Goal: Submit feedback/report problem

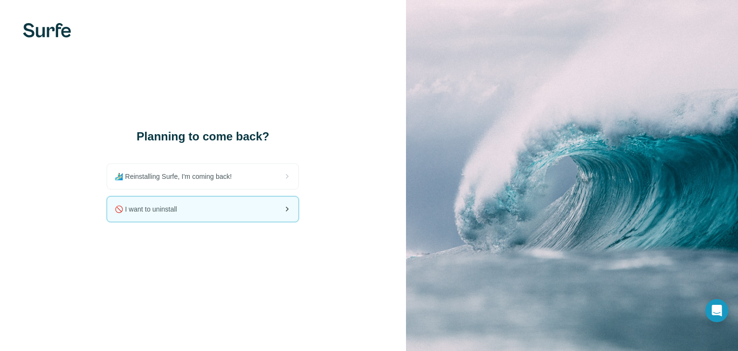
click at [261, 211] on div "🚫 I want to uninstall" at bounding box center [202, 209] width 191 height 25
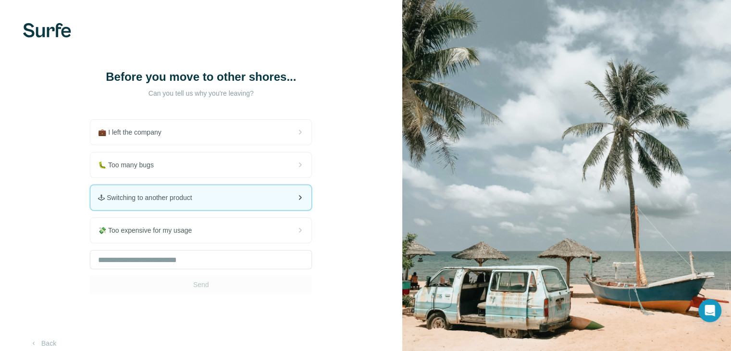
click at [218, 201] on div "🕹 Switching to another product" at bounding box center [200, 197] width 221 height 25
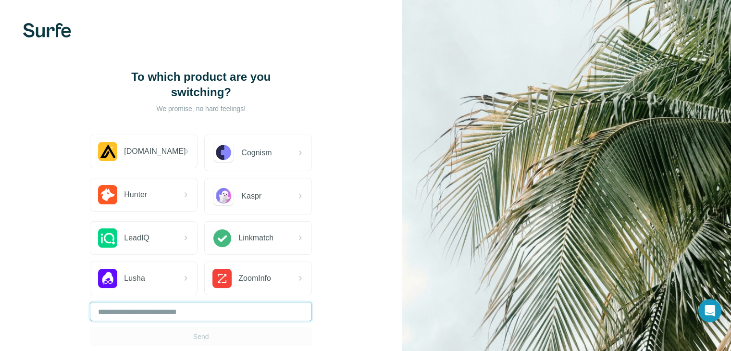
click at [205, 302] on input "text" at bounding box center [201, 311] width 222 height 19
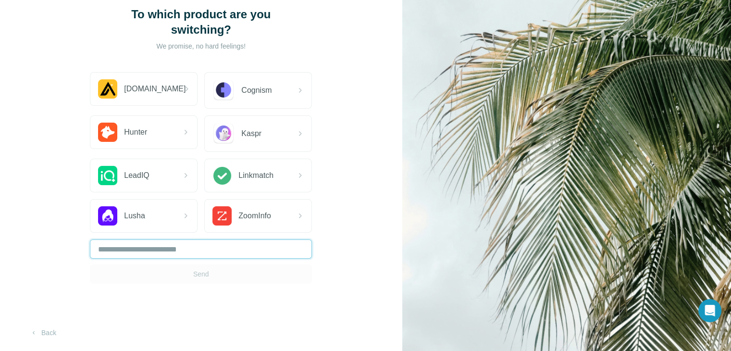
scroll to position [63, 0]
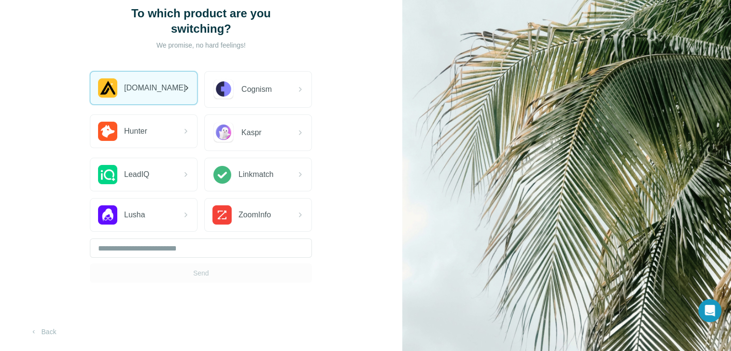
click at [136, 88] on span "[DOMAIN_NAME]" at bounding box center [155, 88] width 62 height 12
